Goal: Use online tool/utility: Utilize a website feature to perform a specific function

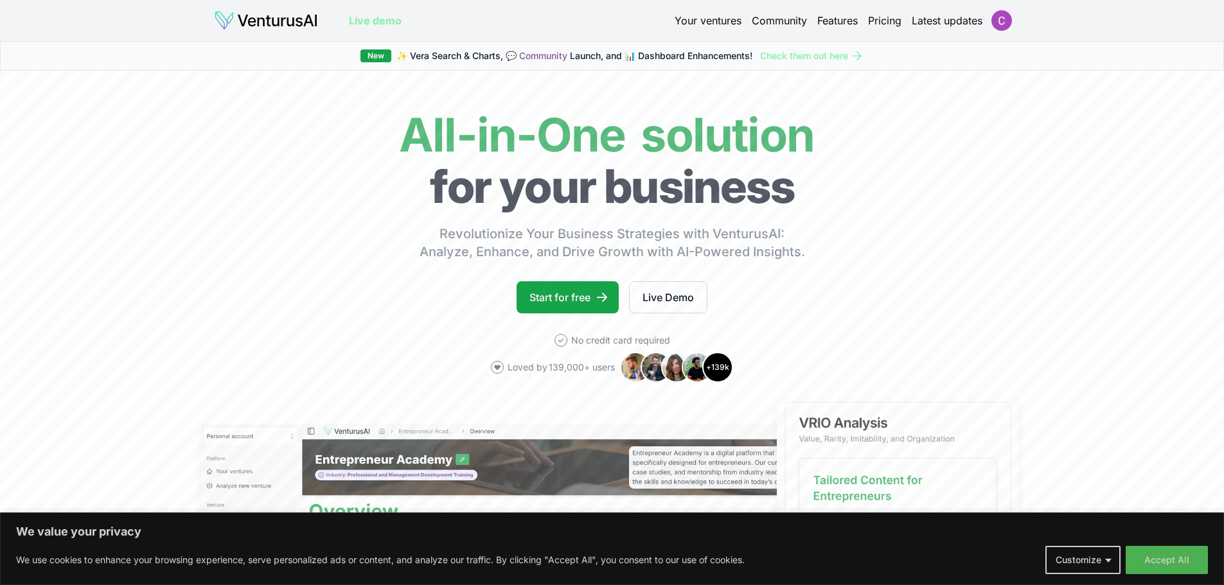
click at [718, 21] on link "Your ventures" at bounding box center [708, 20] width 67 height 15
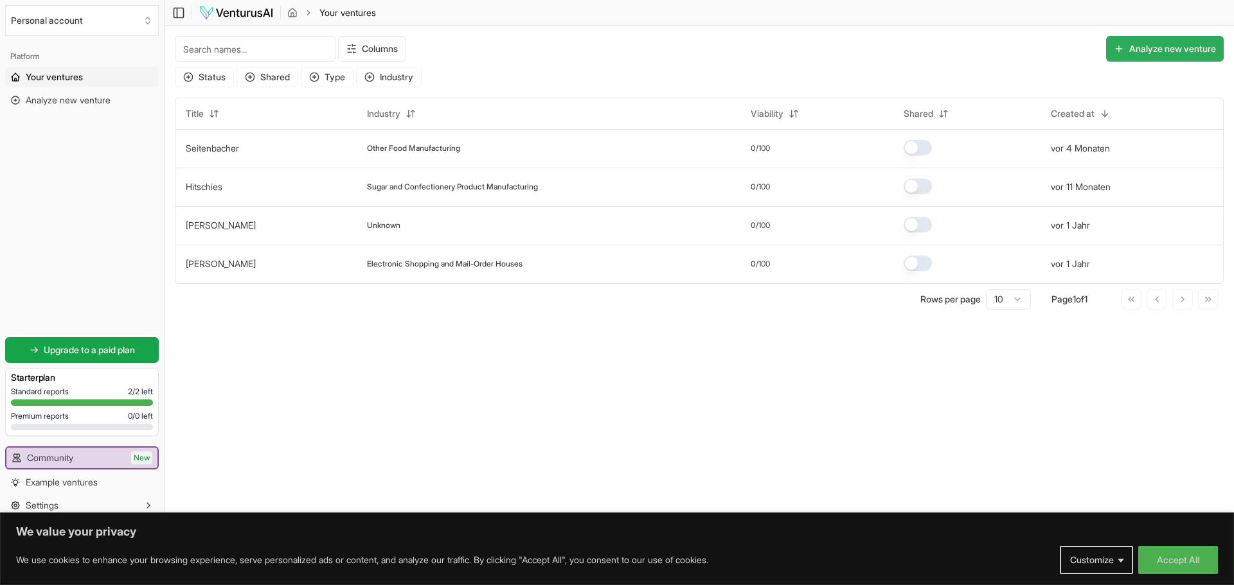
click at [1177, 47] on button "Analyze new venture" at bounding box center [1165, 49] width 118 height 26
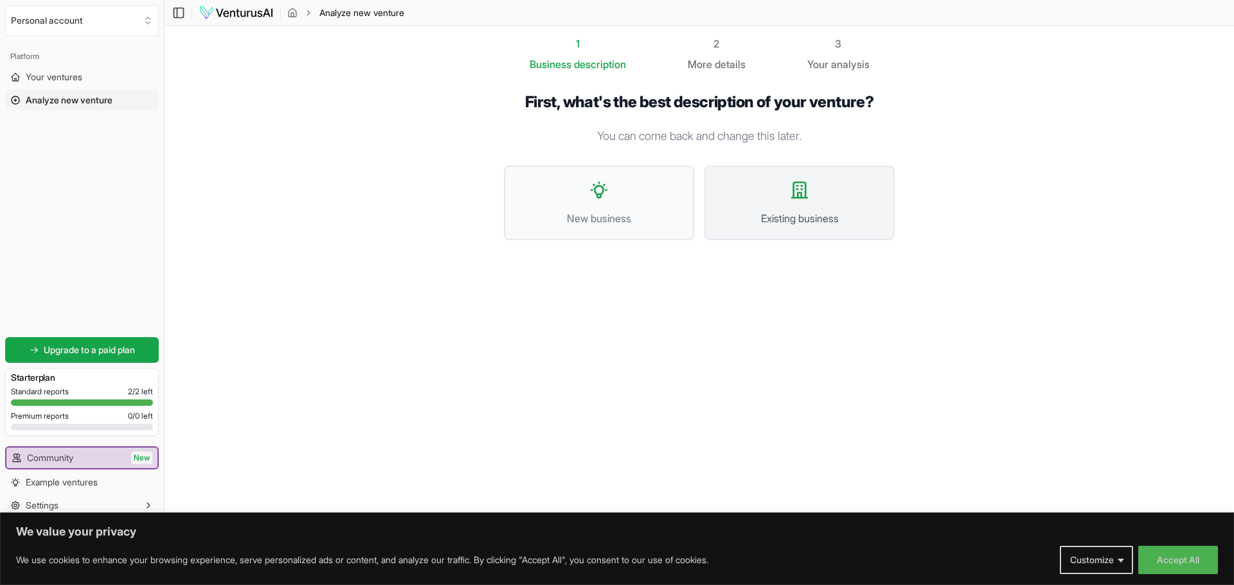
click at [780, 206] on button "Existing business" at bounding box center [799, 203] width 190 height 75
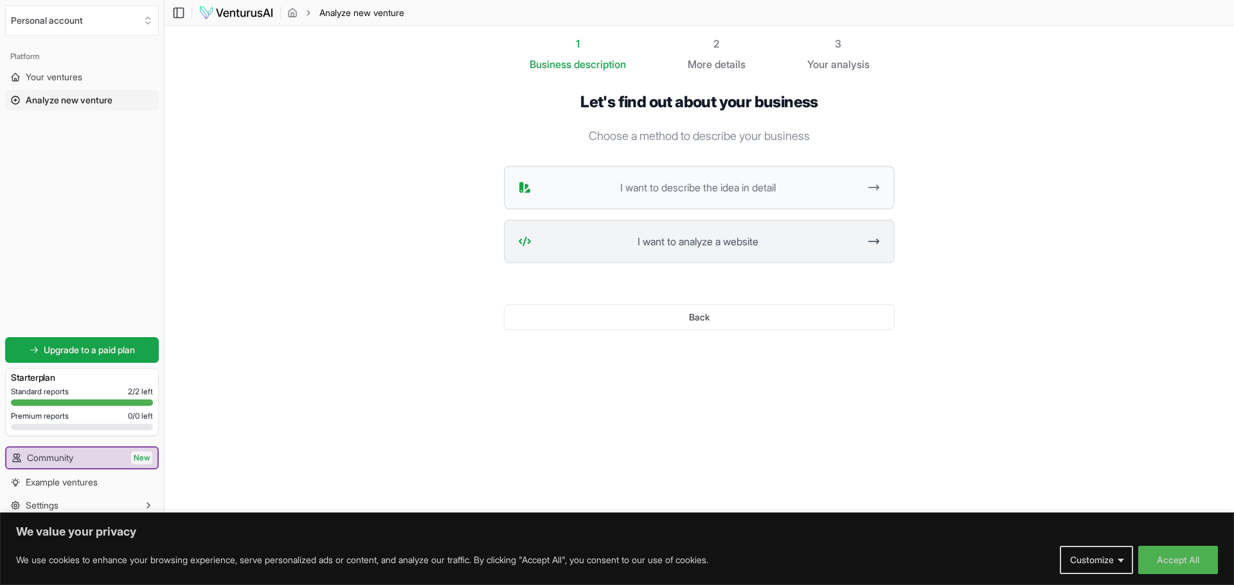
click at [713, 242] on span "I want to analyze a website" at bounding box center [698, 241] width 322 height 15
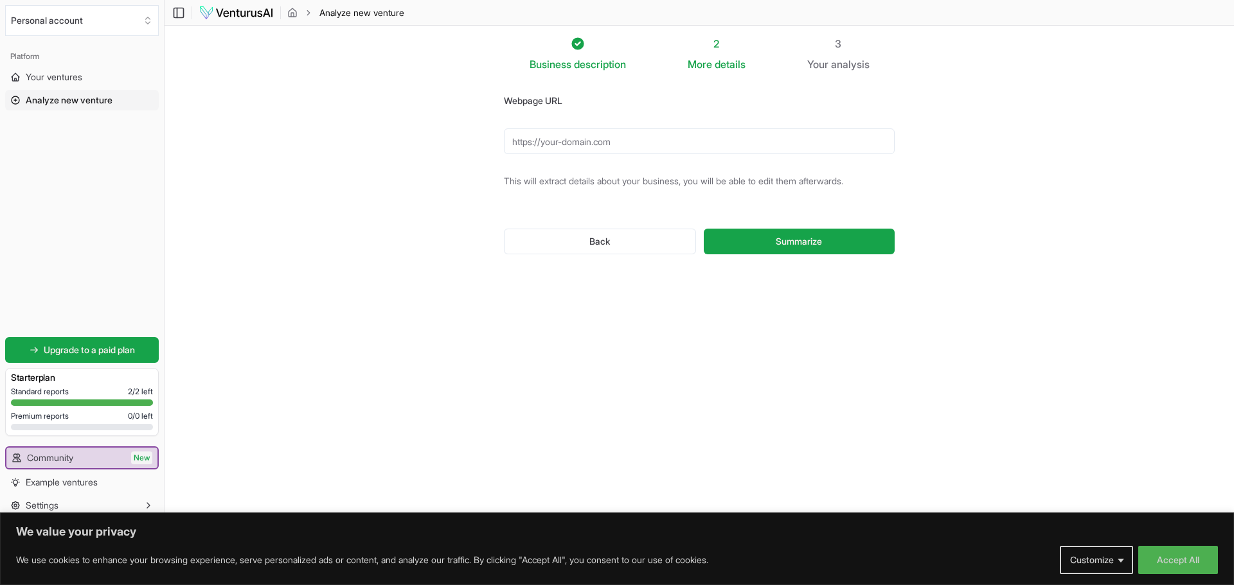
click at [638, 145] on input "Webpage URL" at bounding box center [699, 142] width 391 height 26
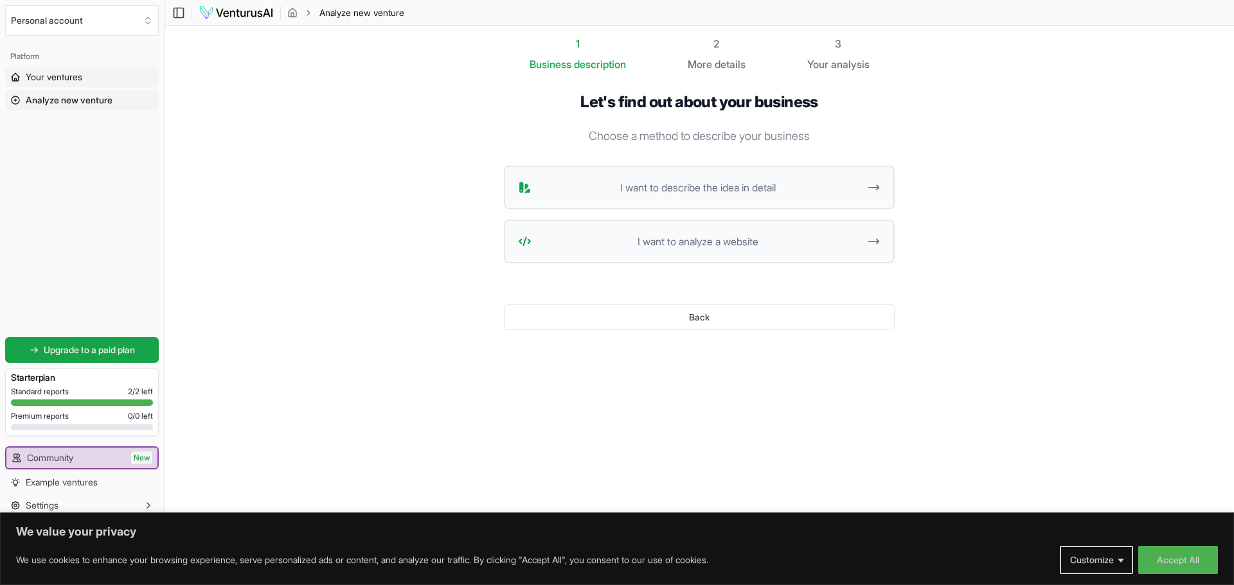
click at [30, 78] on span "Your ventures" at bounding box center [54, 77] width 57 height 13
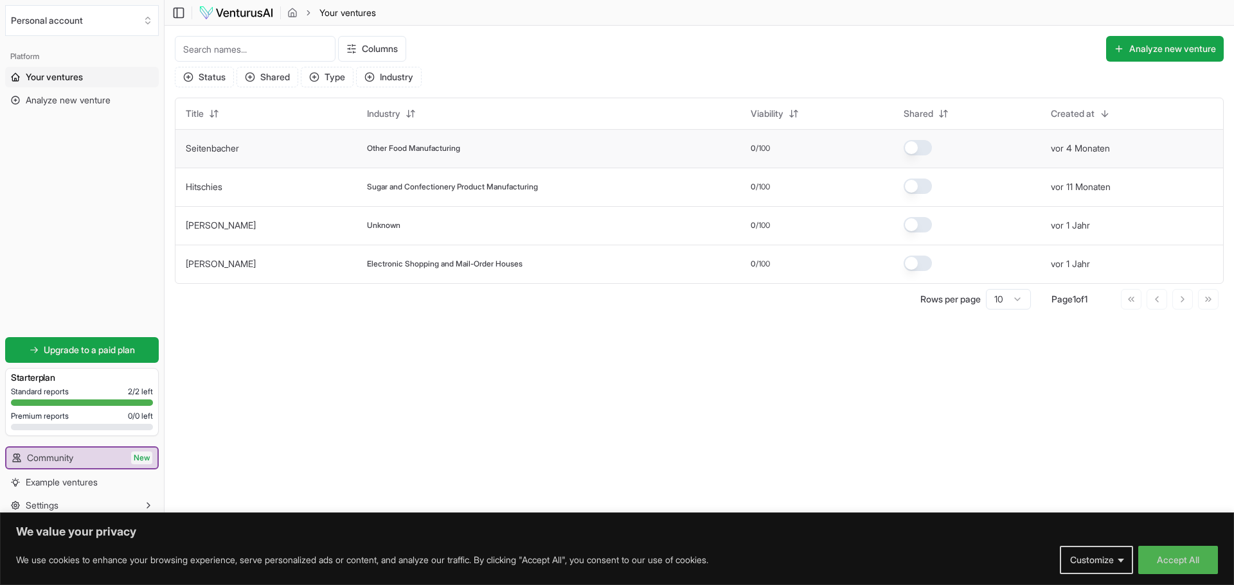
click at [251, 154] on td "Seitenbacher" at bounding box center [265, 148] width 181 height 39
click at [229, 150] on link "Seitenbacher" at bounding box center [212, 148] width 53 height 11
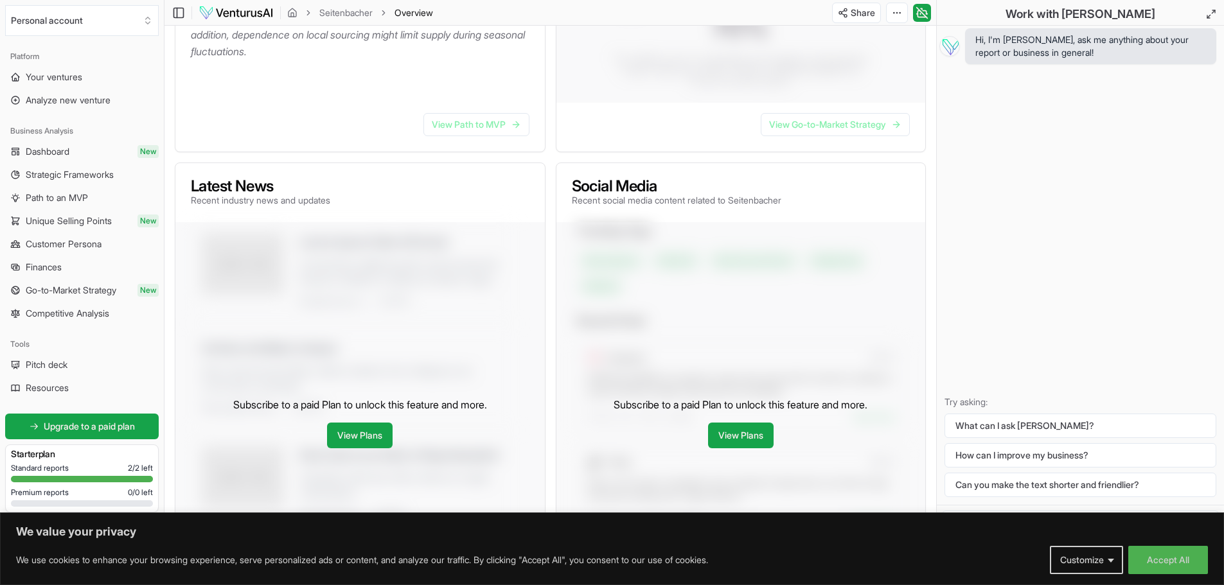
scroll to position [386, 0]
click at [1176, 555] on button "Accept All" at bounding box center [1168, 560] width 80 height 28
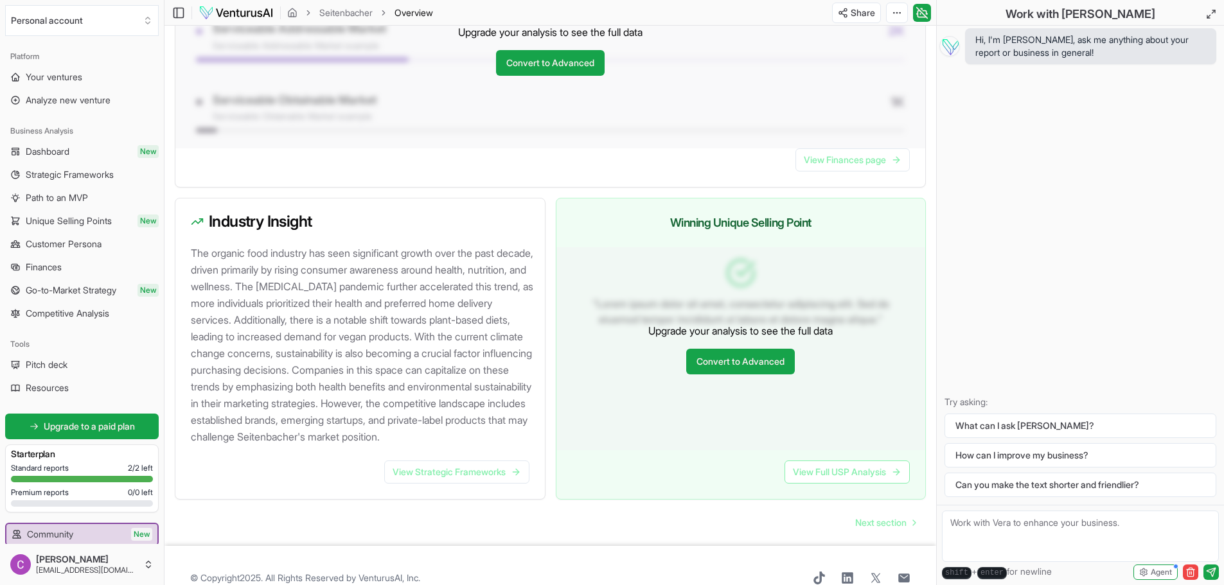
scroll to position [1173, 0]
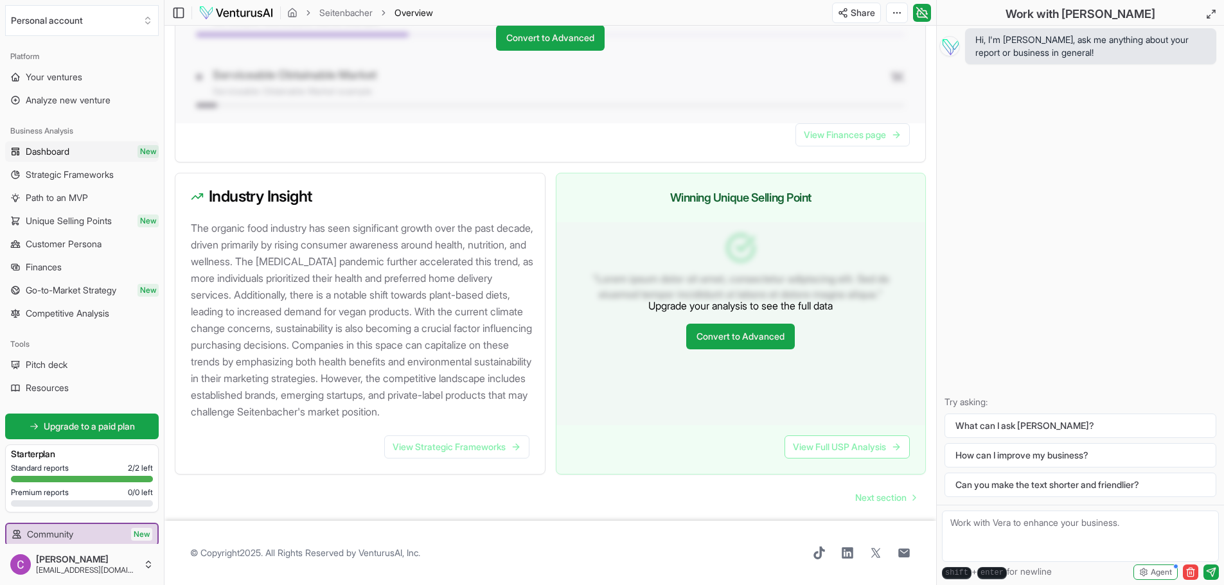
click at [62, 150] on span "Dashboard" at bounding box center [48, 151] width 44 height 13
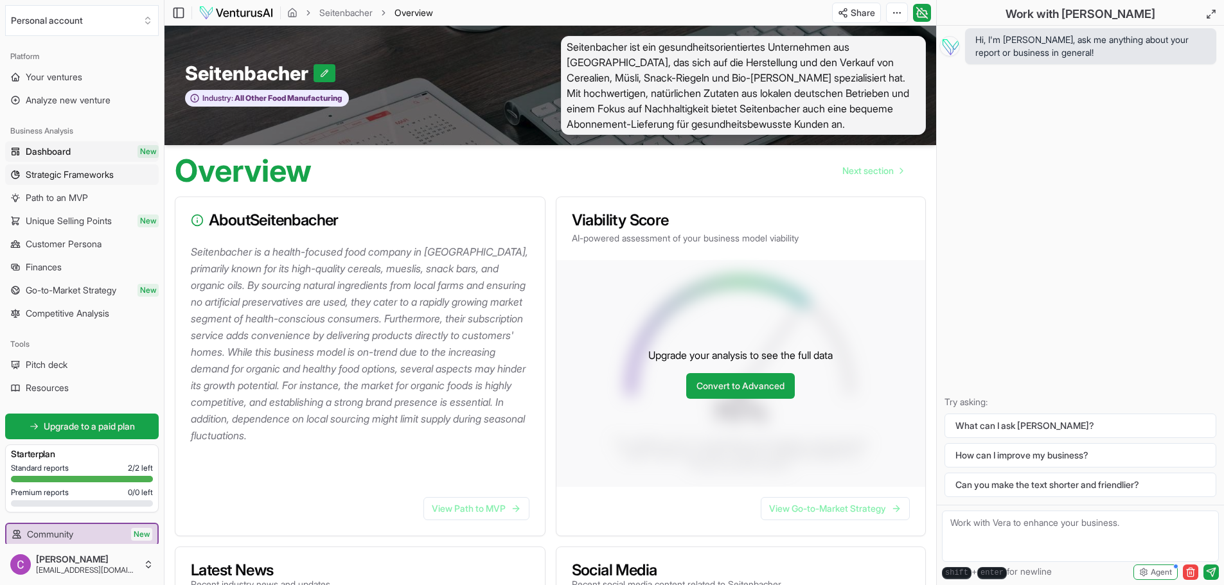
click at [57, 179] on span "Strategic Frameworks" at bounding box center [70, 174] width 88 height 13
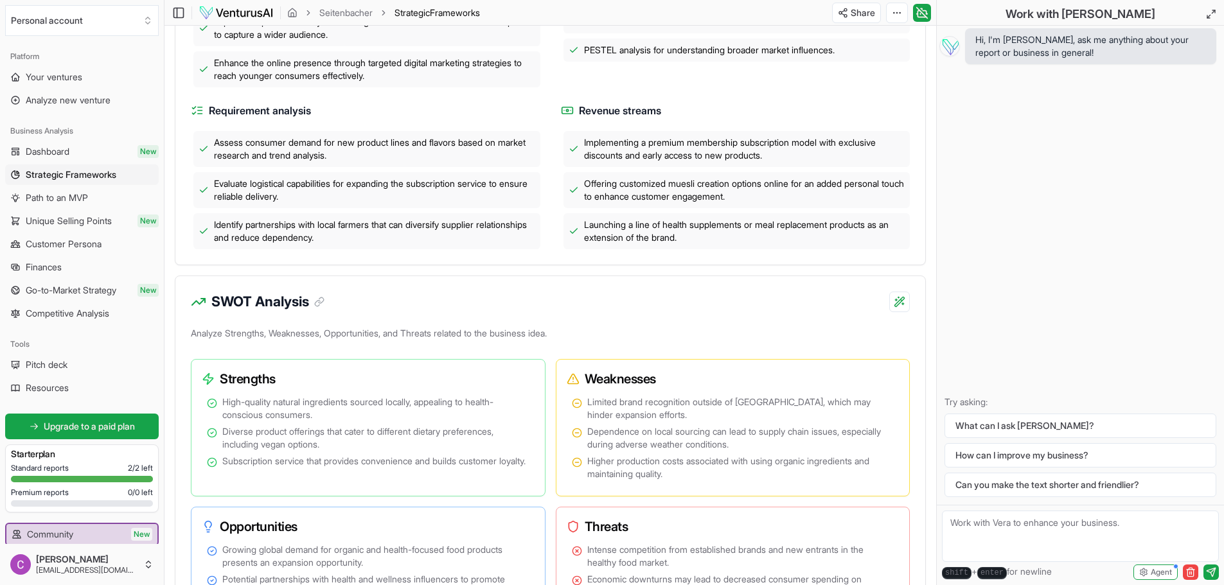
scroll to position [193, 0]
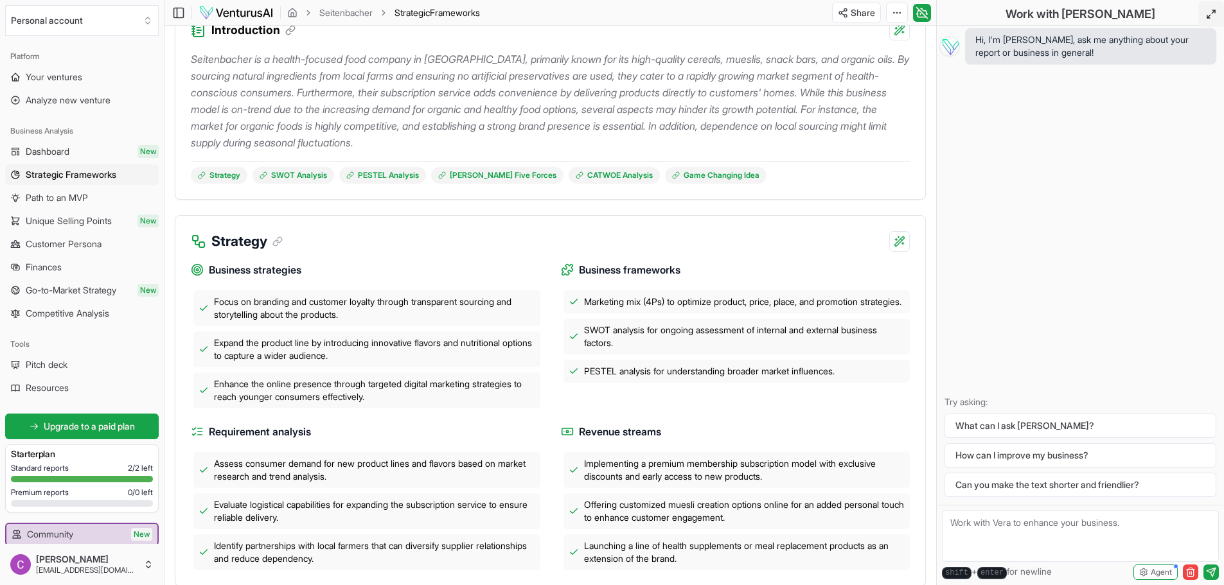
click at [1208, 13] on icon at bounding box center [1211, 14] width 10 height 10
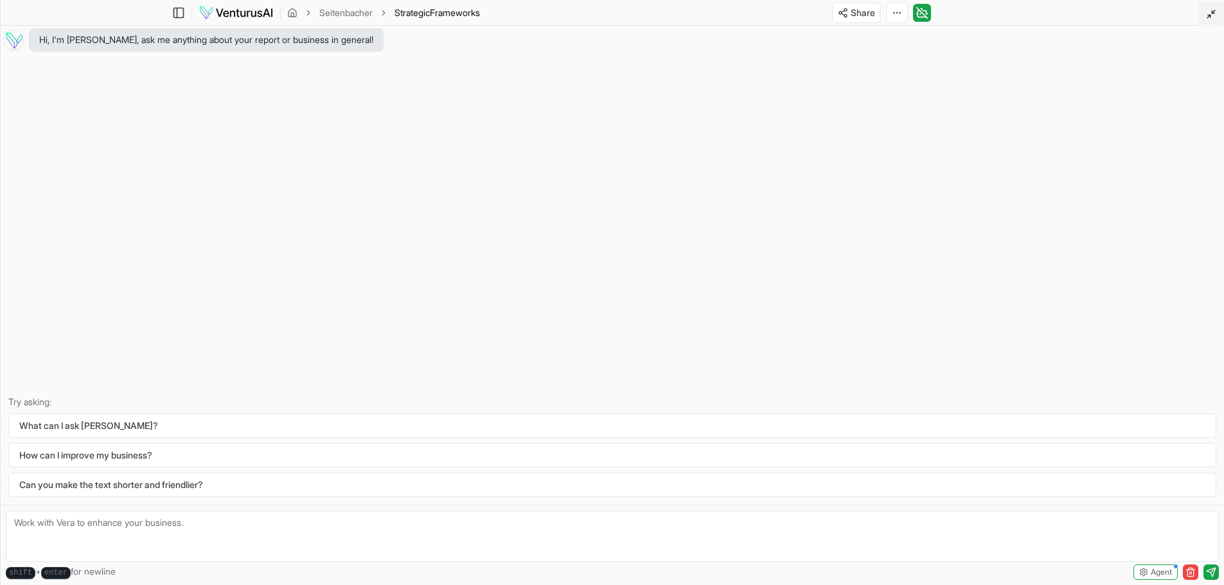
click at [1208, 13] on icon at bounding box center [1211, 14] width 10 height 10
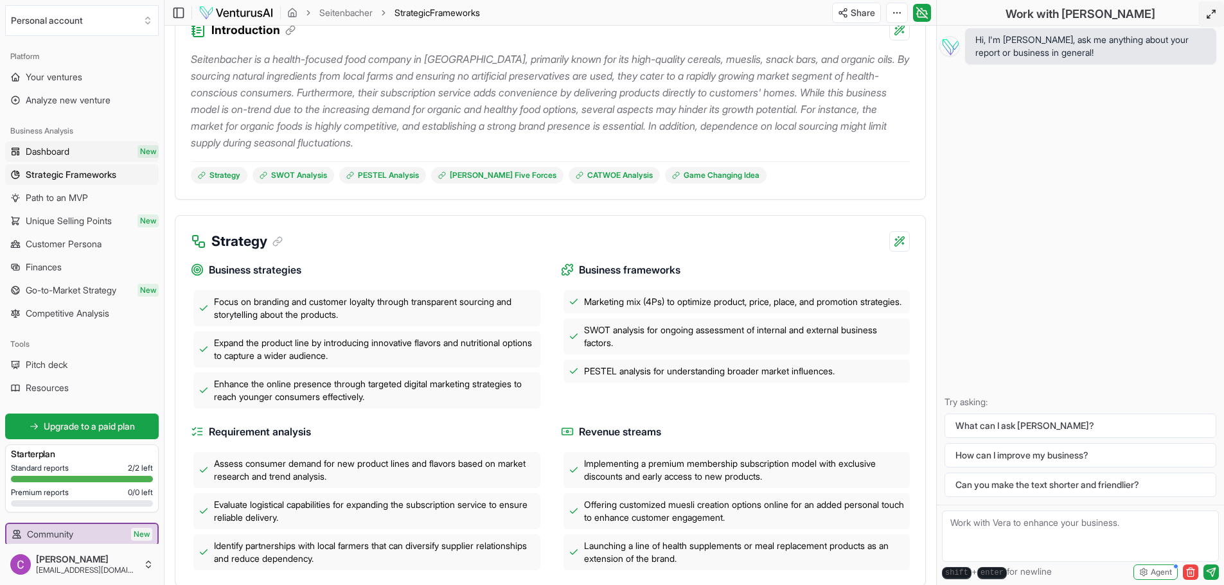
click at [37, 154] on span "Dashboard" at bounding box center [48, 151] width 44 height 13
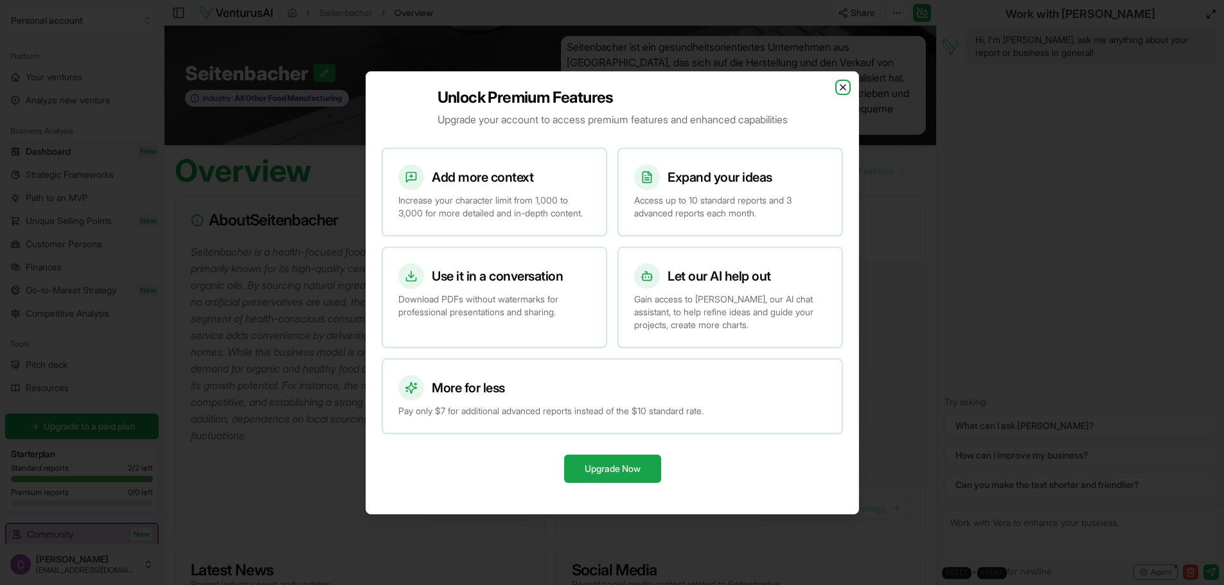
click at [839, 82] on icon "button" at bounding box center [843, 87] width 10 height 10
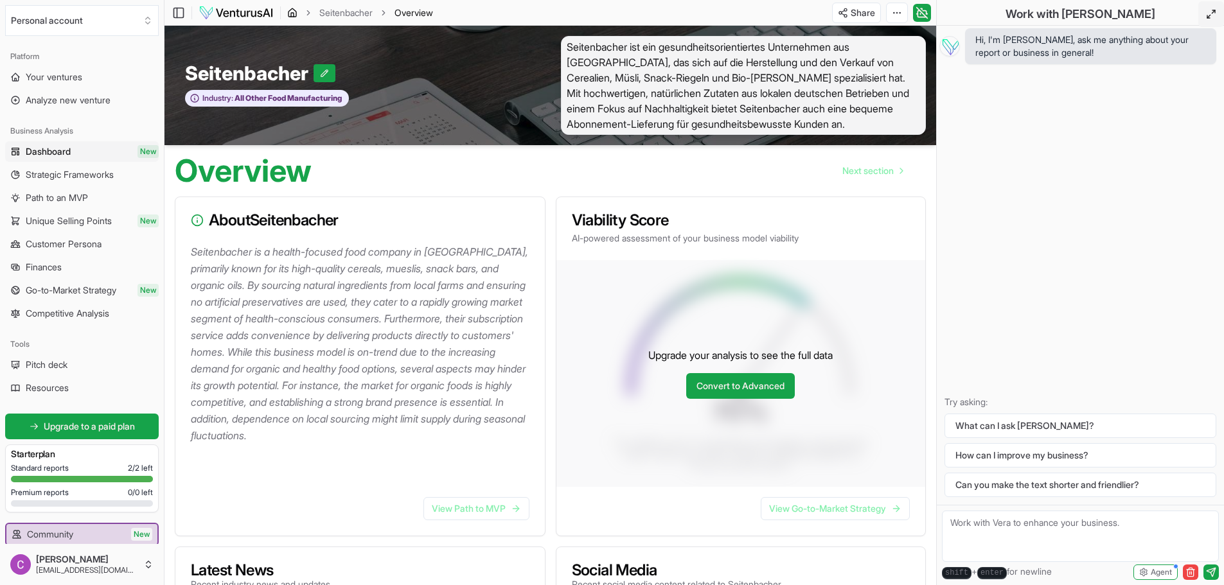
click at [289, 14] on icon "breadcrumb" at bounding box center [292, 13] width 10 height 10
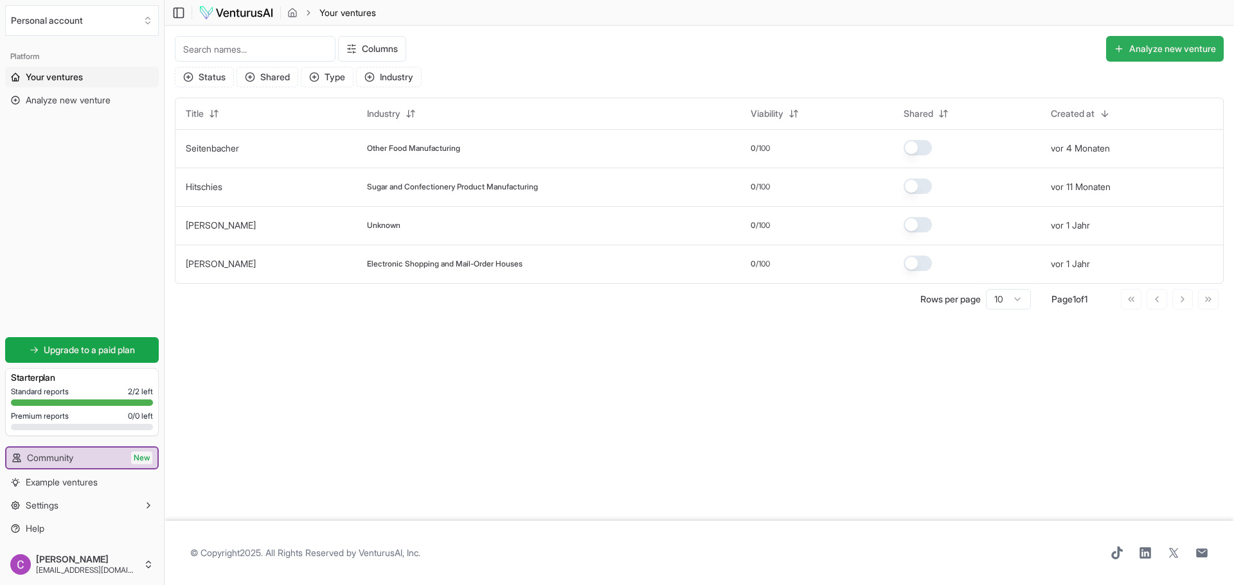
click at [1155, 55] on button "Analyze new venture" at bounding box center [1165, 49] width 118 height 26
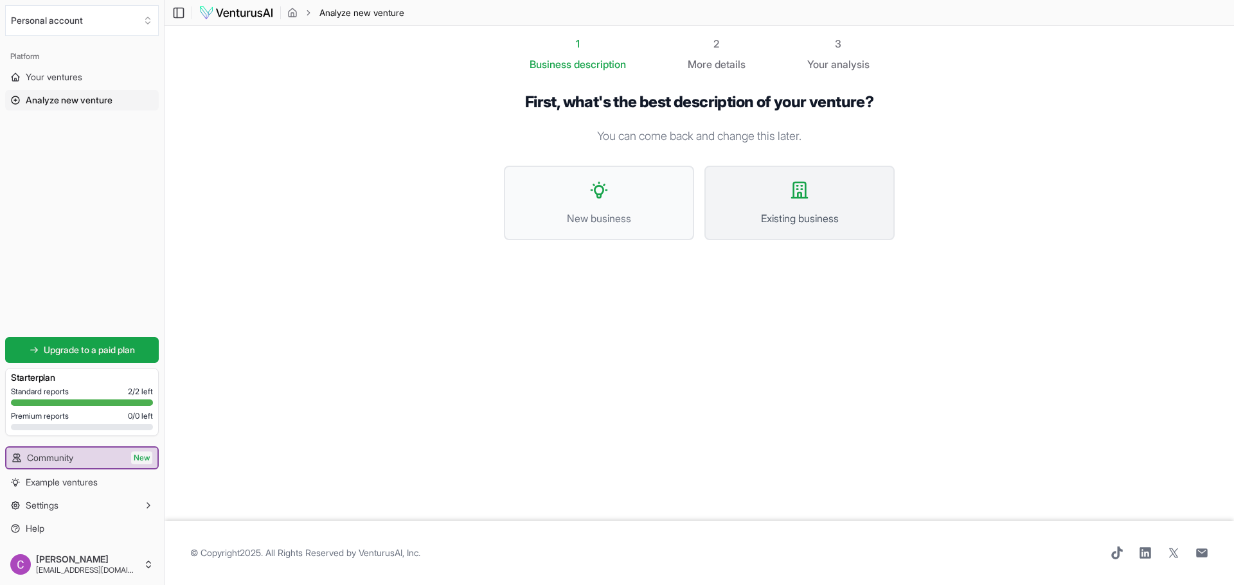
click at [790, 195] on icon at bounding box center [799, 190] width 21 height 21
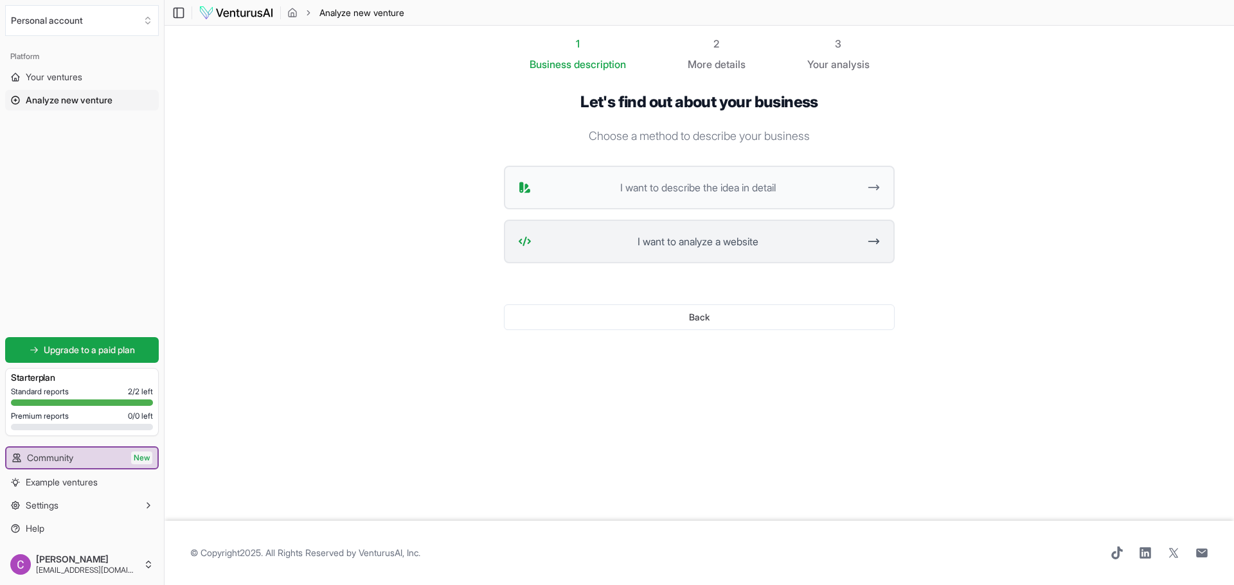
click at [729, 249] on button "I want to analyze a website" at bounding box center [699, 242] width 391 height 44
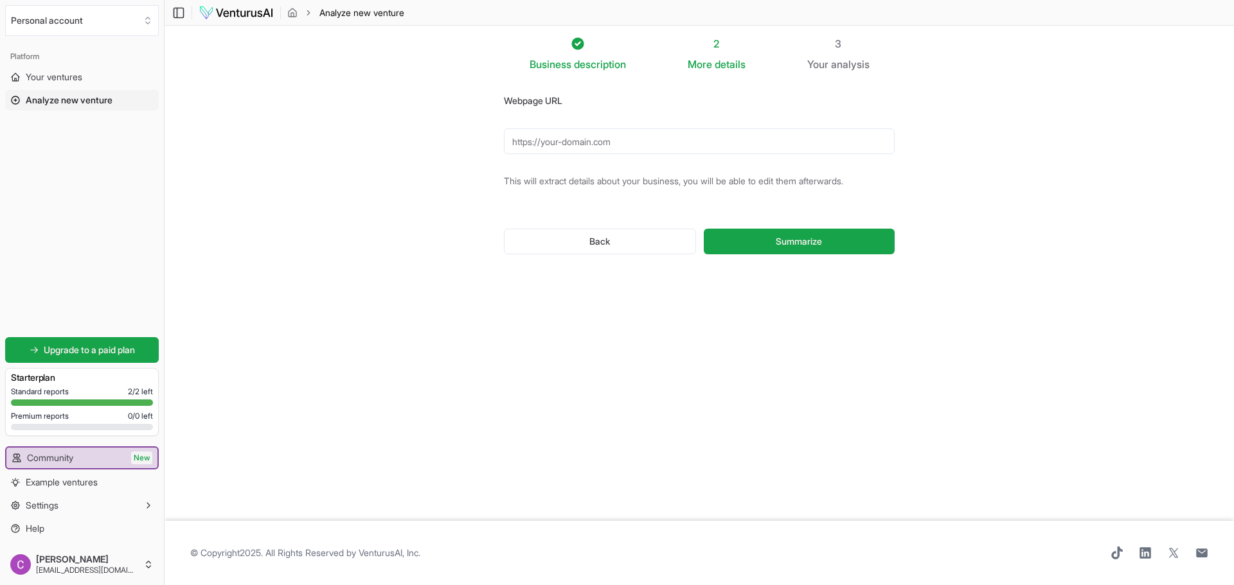
click at [645, 147] on input "Webpage URL" at bounding box center [699, 142] width 391 height 26
paste input "[URL][DOMAIN_NAME]"
type input "[URL][DOMAIN_NAME]"
click at [770, 241] on button "Summarize" at bounding box center [799, 242] width 191 height 26
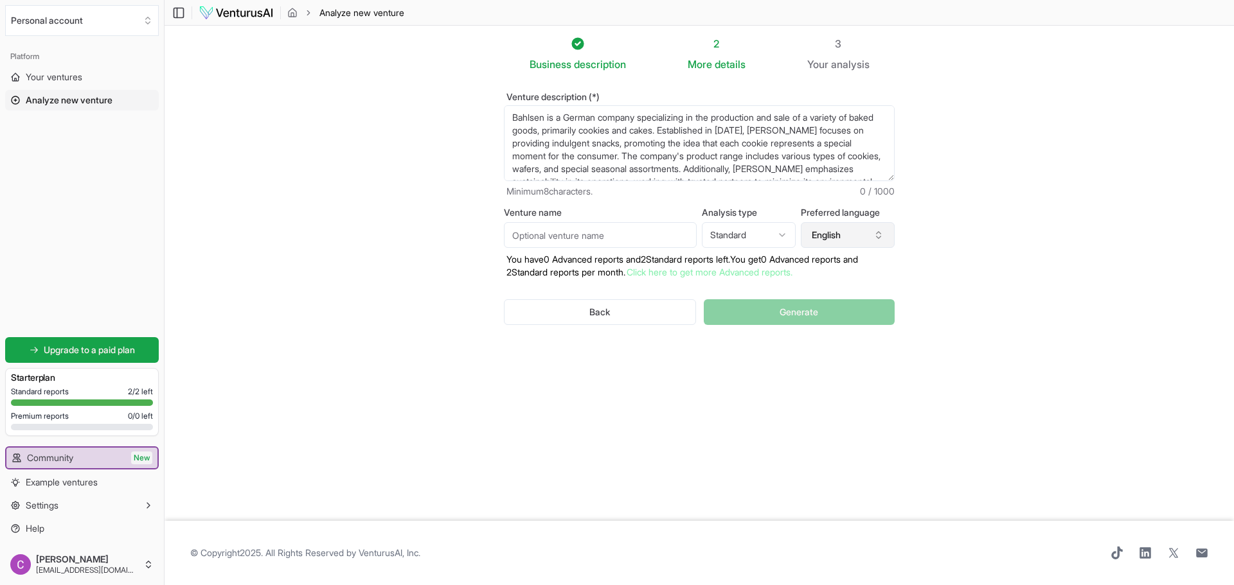
click at [842, 239] on button "English" at bounding box center [848, 235] width 94 height 26
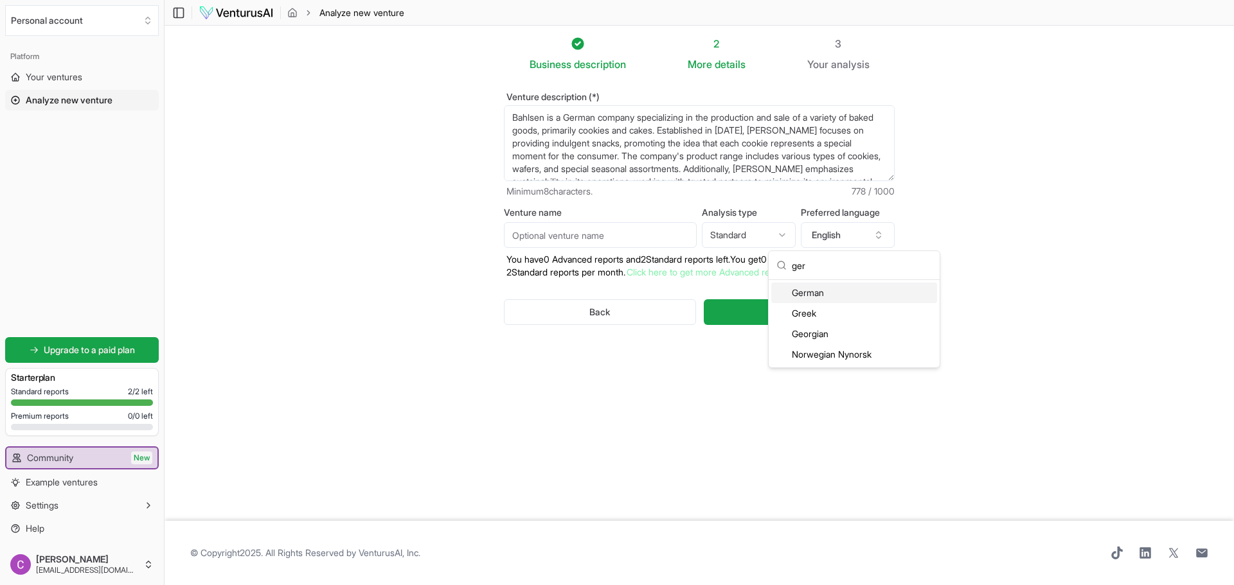
type input "ger"
click at [837, 299] on div "German" at bounding box center [854, 293] width 166 height 21
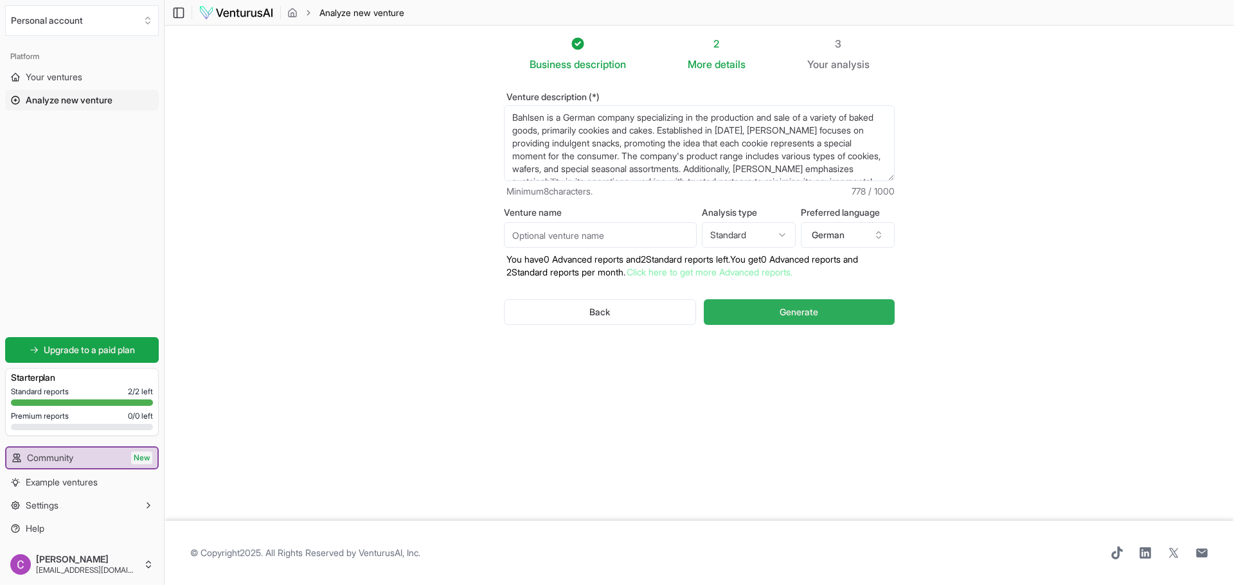
click at [836, 310] on button "Generate" at bounding box center [799, 312] width 191 height 26
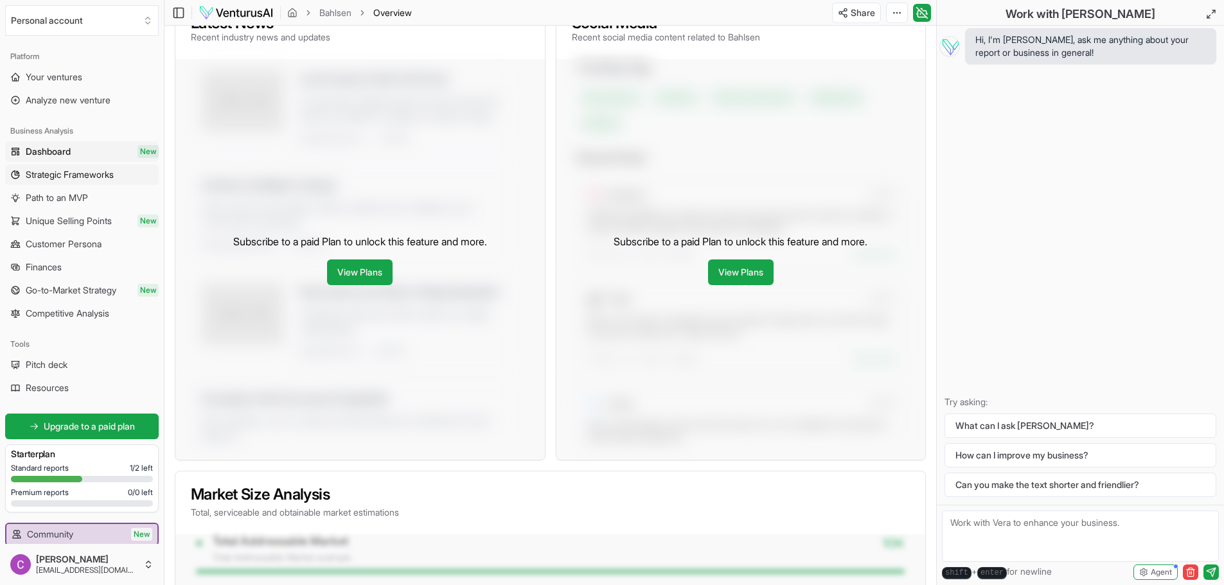
scroll to position [548, 0]
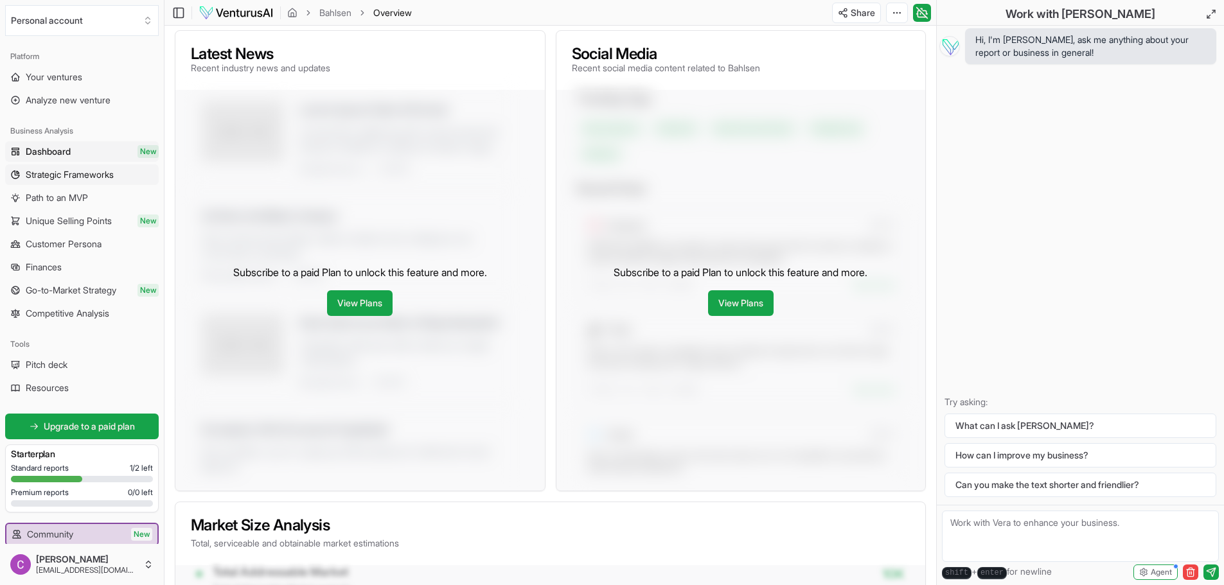
click at [75, 171] on span "Strategic Frameworks" at bounding box center [70, 174] width 88 height 13
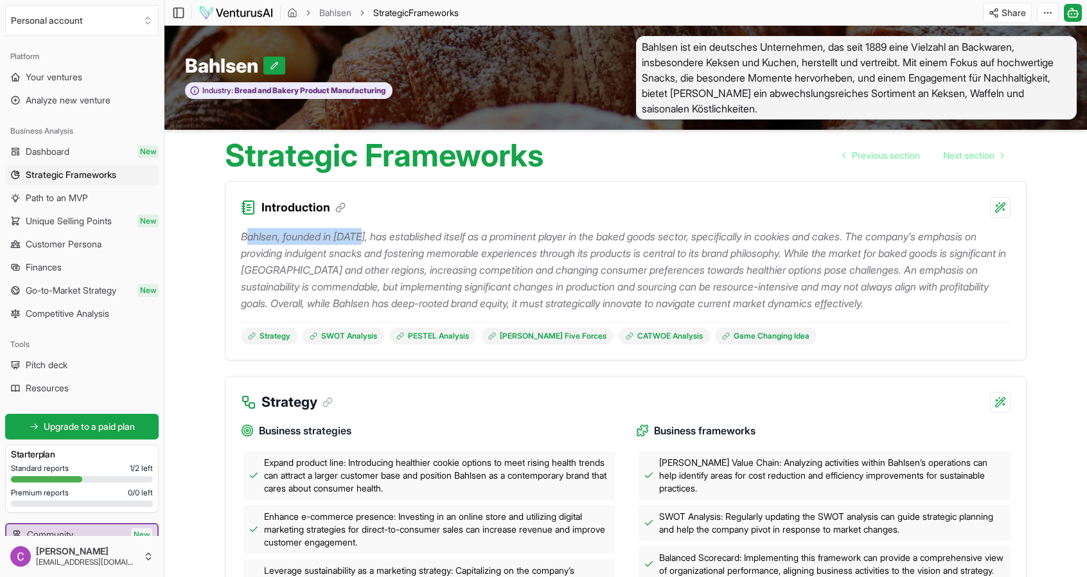
drag, startPoint x: 244, startPoint y: 235, endPoint x: 365, endPoint y: 233, distance: 120.8
click at [365, 233] on p "Bahlsen, founded in [DATE], has established itself as a prominent player in the…" at bounding box center [626, 270] width 770 height 84
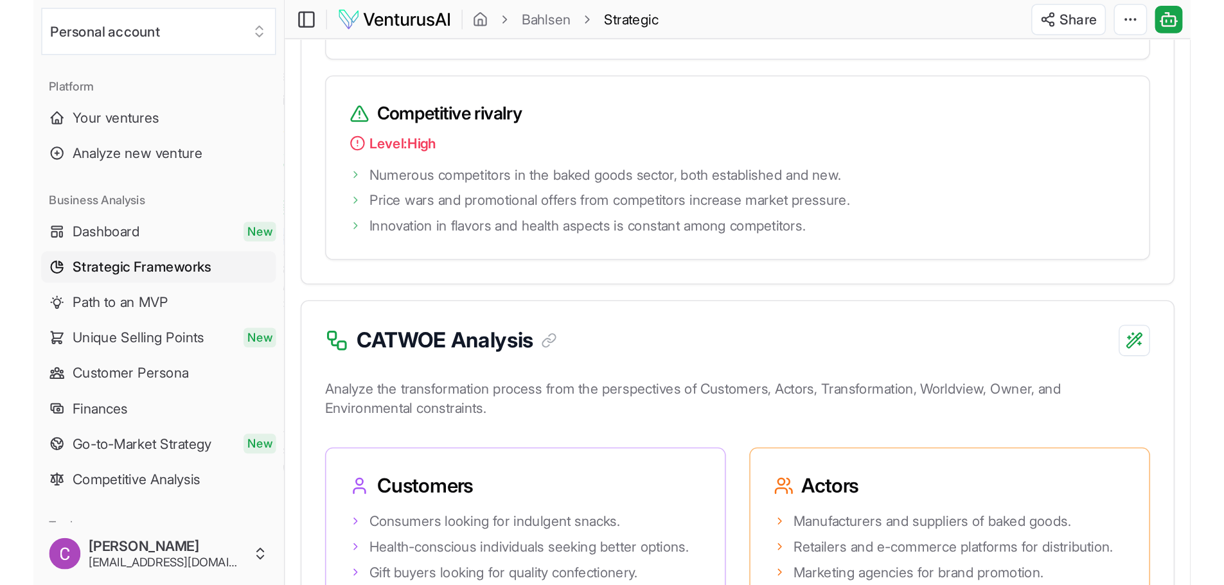
scroll to position [2517, 0]
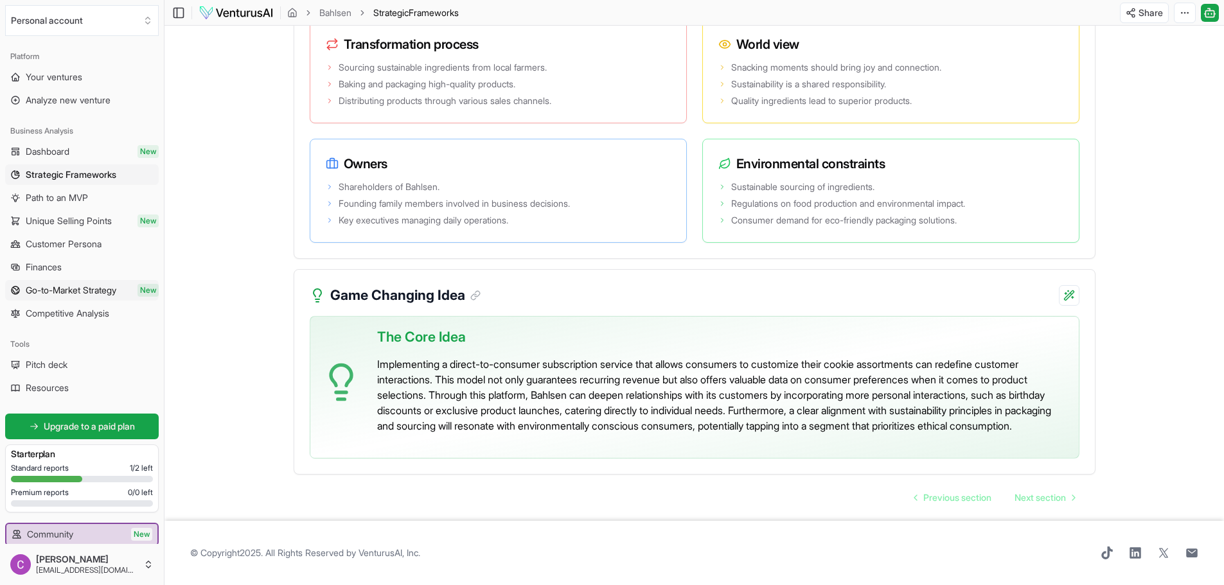
click at [71, 285] on span "Go-to-Market Strategy" at bounding box center [71, 290] width 91 height 13
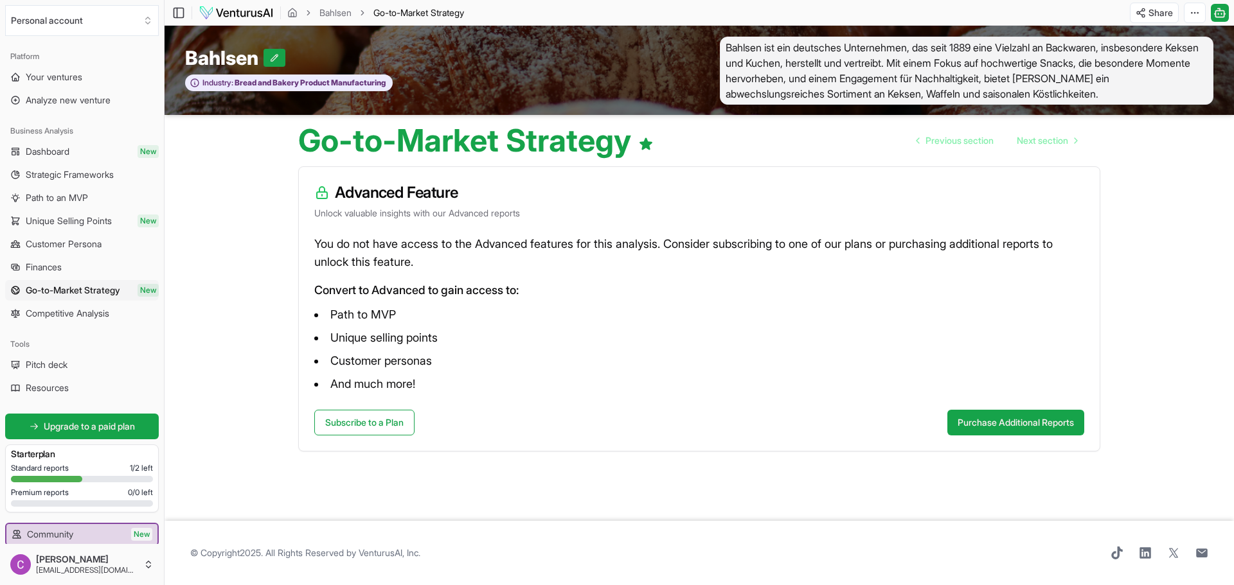
click at [75, 194] on span "Path to an MVP" at bounding box center [57, 198] width 62 height 13
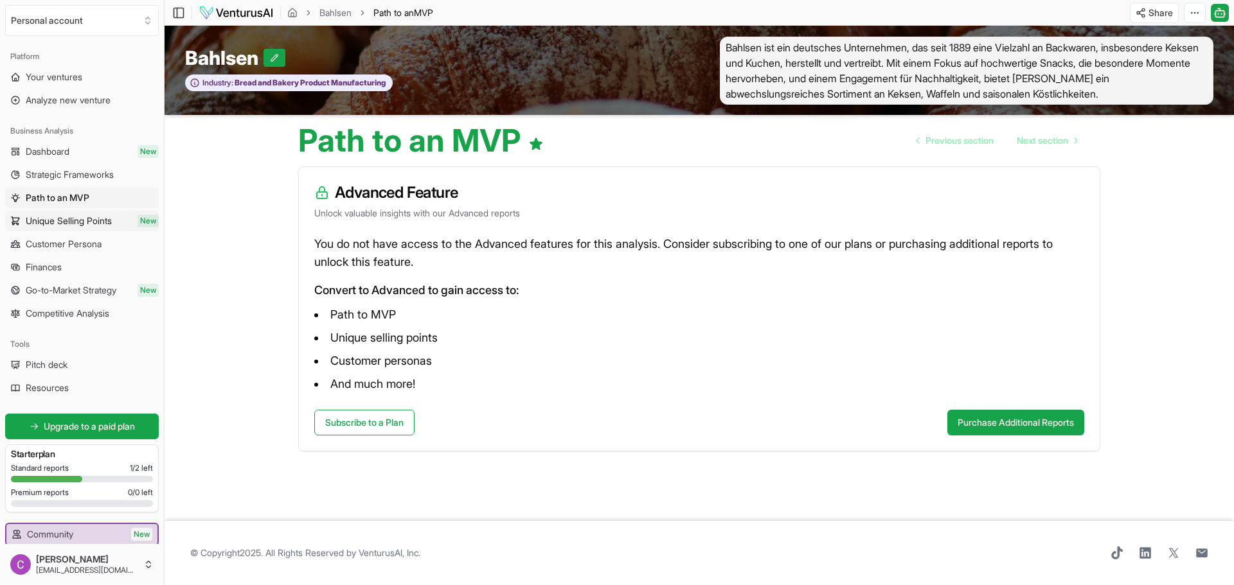
click at [64, 224] on span "Unique Selling Points" at bounding box center [69, 221] width 86 height 13
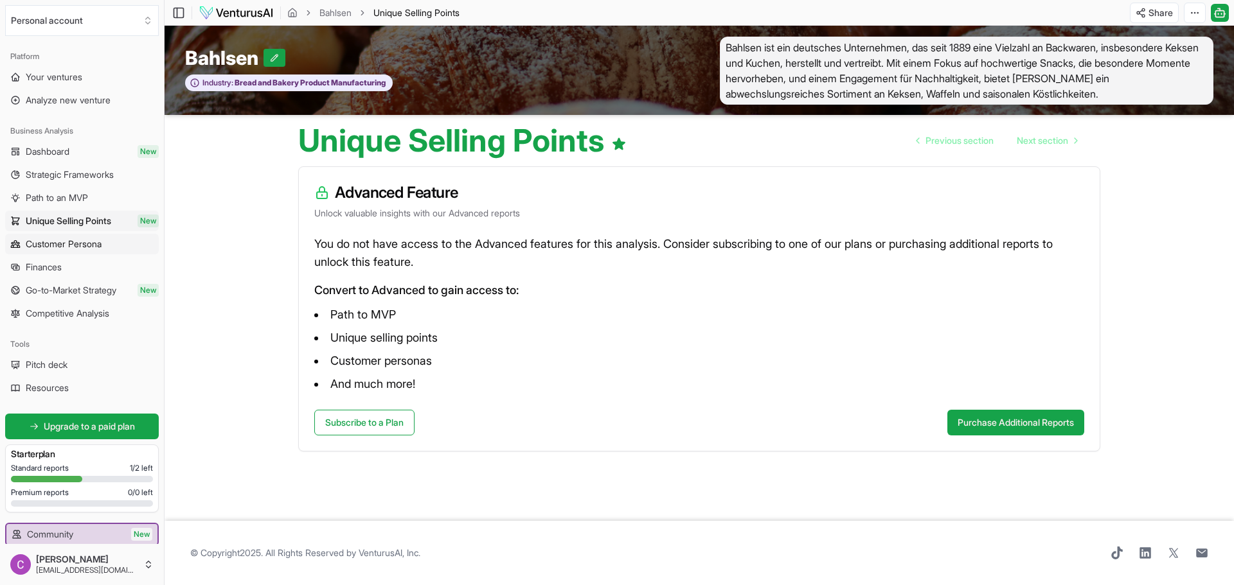
click at [57, 245] on span "Customer Persona" at bounding box center [64, 244] width 76 height 13
click at [64, 144] on link "Dashboard New" at bounding box center [82, 151] width 154 height 21
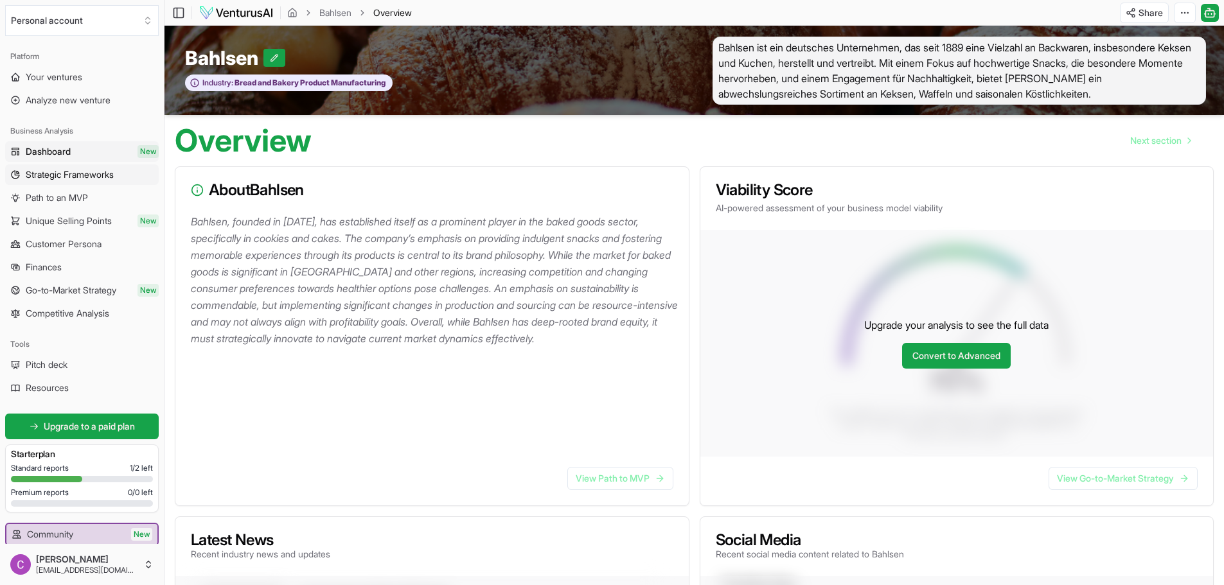
click at [105, 174] on span "Strategic Frameworks" at bounding box center [70, 174] width 88 height 13
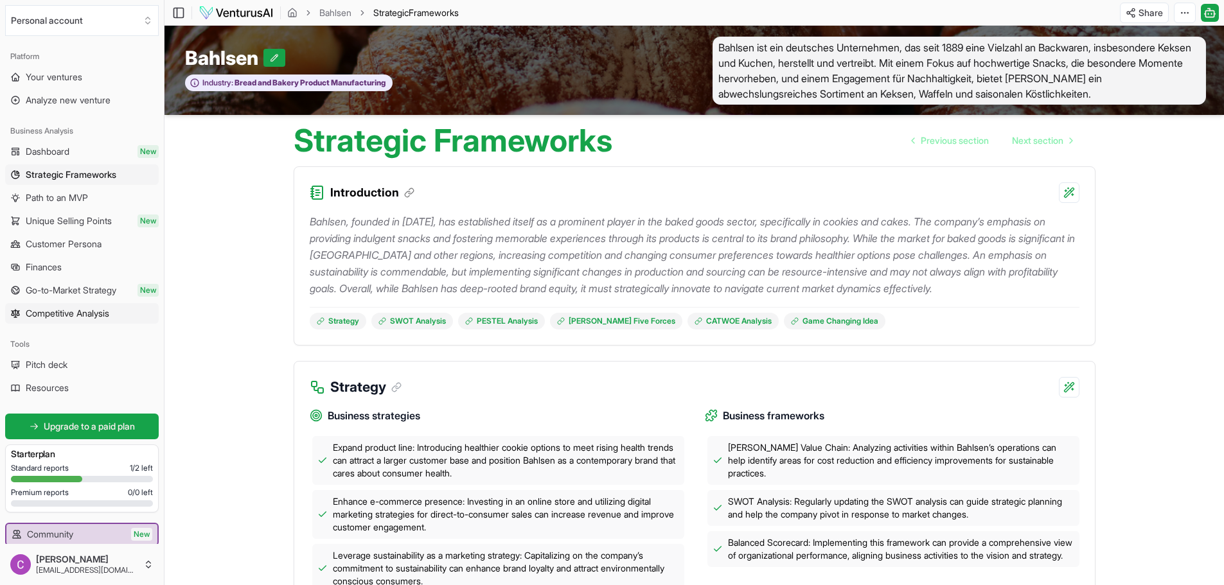
click at [58, 312] on span "Competitive Analysis" at bounding box center [68, 313] width 84 height 13
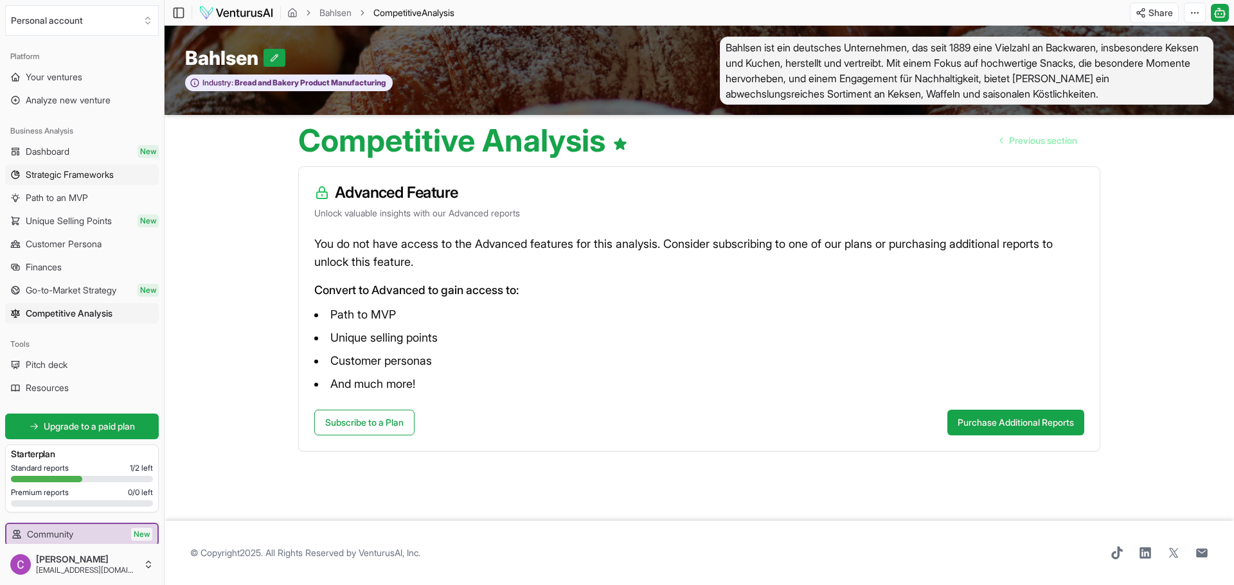
click at [74, 168] on span "Strategic Frameworks" at bounding box center [70, 174] width 88 height 13
